Goal: Find specific page/section: Find specific page/section

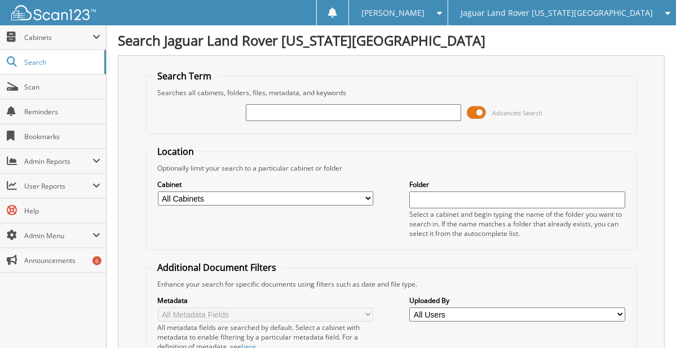
click at [267, 112] on input "text" at bounding box center [353, 112] width 215 height 17
type input "195793"
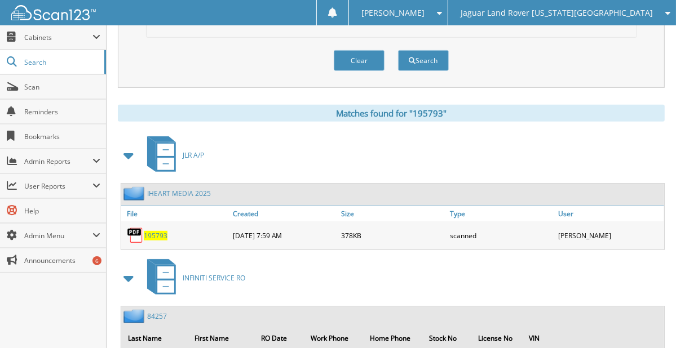
scroll to position [507, 0]
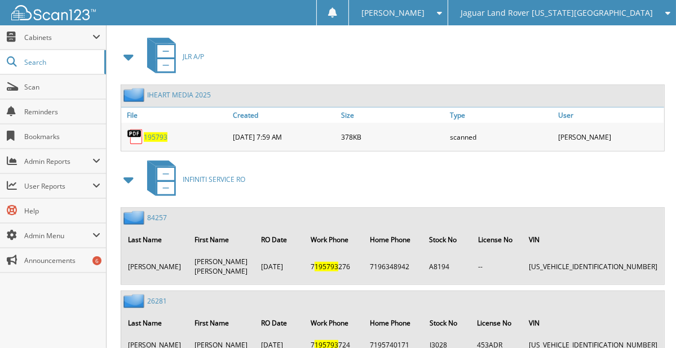
click at [161, 132] on span "195793" at bounding box center [156, 137] width 24 height 10
click at [163, 132] on span "195793" at bounding box center [156, 137] width 24 height 10
click at [184, 91] on link "IHEART MEDIA 2025" at bounding box center [179, 95] width 64 height 10
